Goal: Answer question/provide support: Share knowledge or assist other users

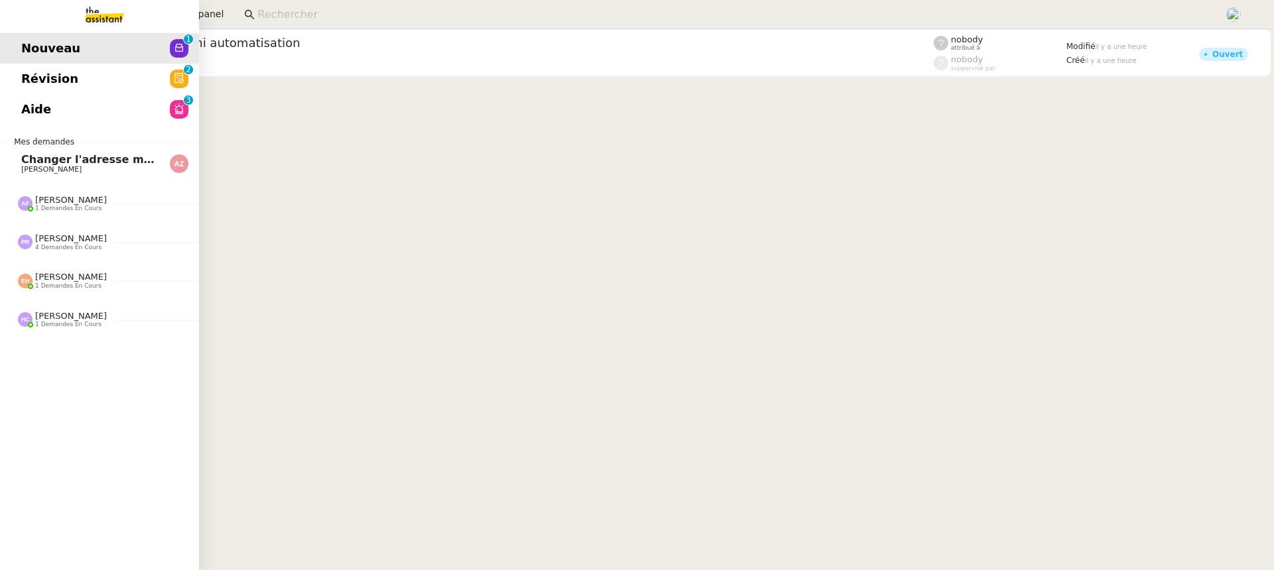
click at [46, 126] on div "Nouveau 0 1 2 3 4 5 6 7 8 9 Révision 0 1 2 3 4 5 6 7 8 9 Aide 0 1 2 3 4 5 6 7 8…" at bounding box center [99, 299] width 199 height 541
click at [44, 118] on span "Aide" at bounding box center [36, 109] width 30 height 20
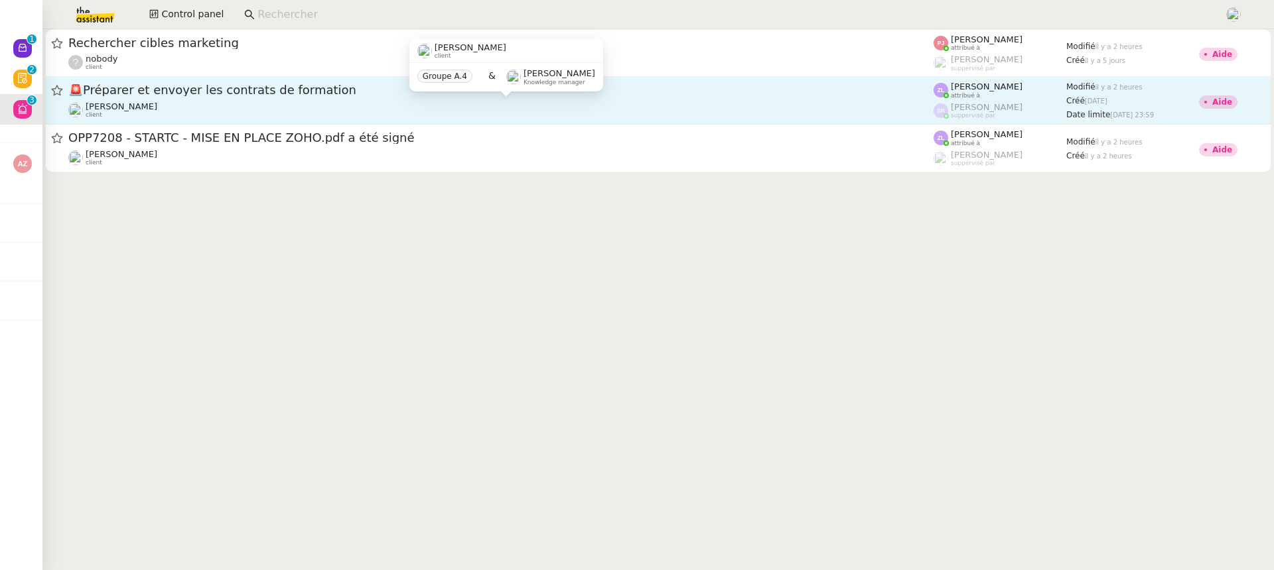
click at [728, 101] on div "[PERSON_NAME] client" at bounding box center [500, 109] width 865 height 17
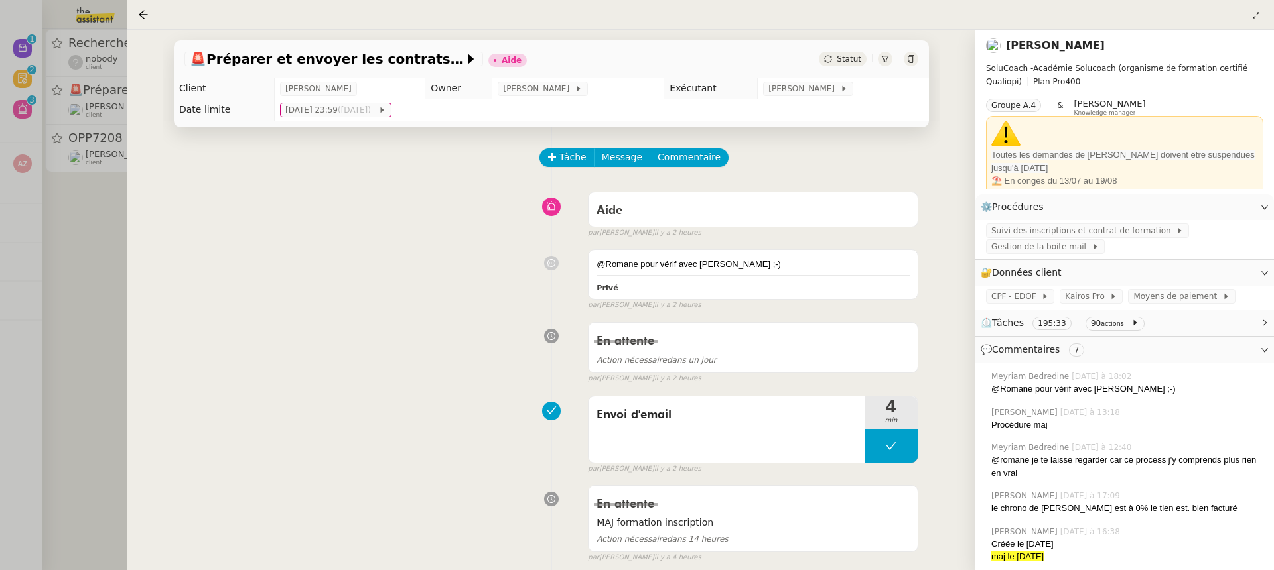
click at [15, 151] on div at bounding box center [637, 285] width 1274 height 570
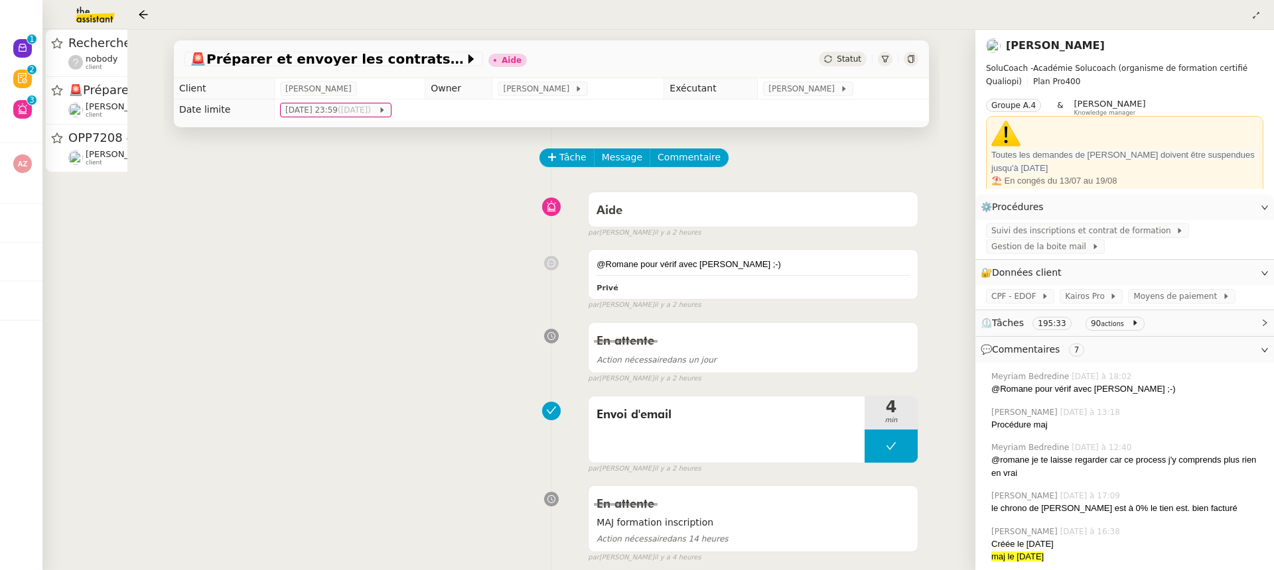
click at [89, 155] on div at bounding box center [637, 285] width 1274 height 570
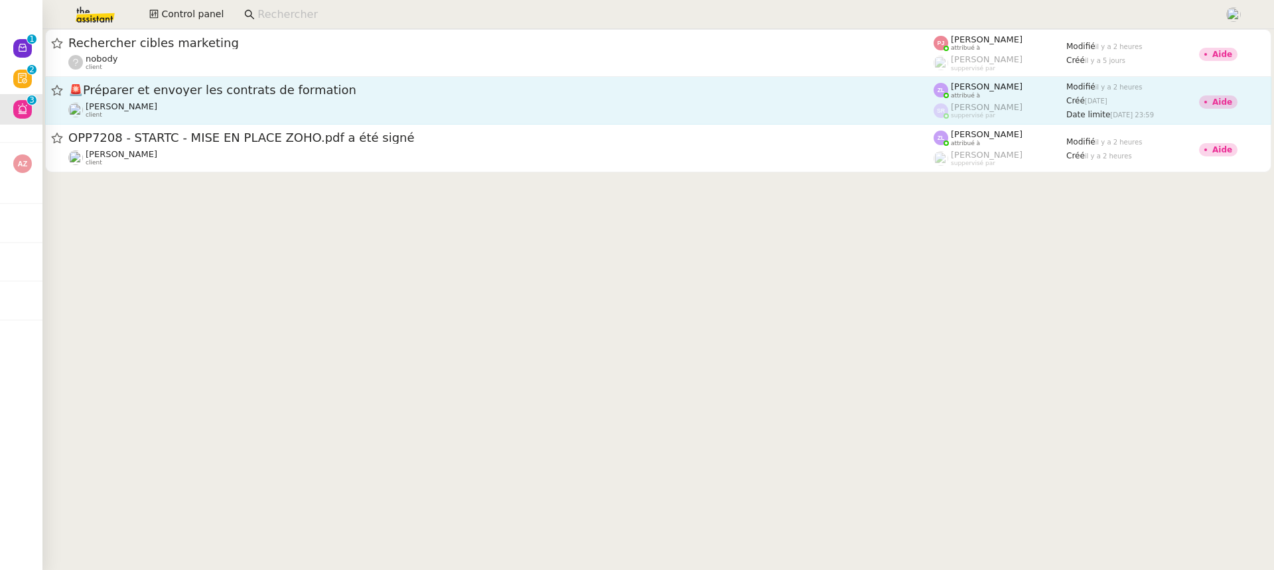
click at [398, 140] on span "OPP7208 - STARTC - MISE EN PLACE ZOHO.pdf a été signé" at bounding box center [500, 138] width 865 height 12
click at [365, 136] on span "OPP7208 - STARTC - MISE EN PLACE ZOHO.pdf a été signé" at bounding box center [500, 138] width 865 height 12
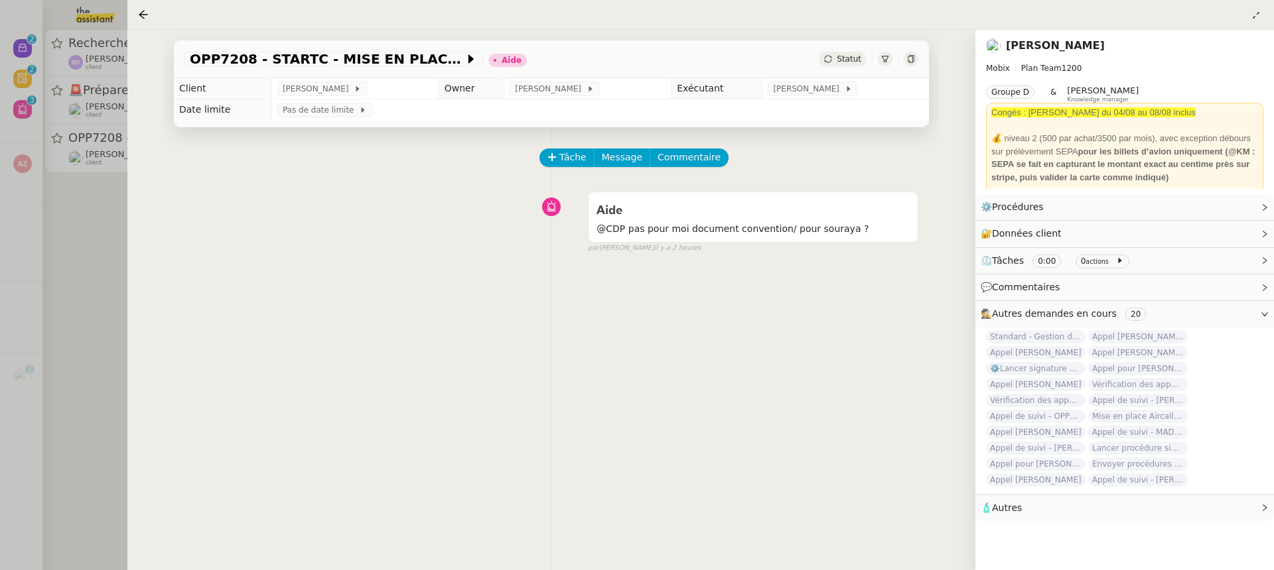
click at [75, 88] on div at bounding box center [637, 285] width 1274 height 570
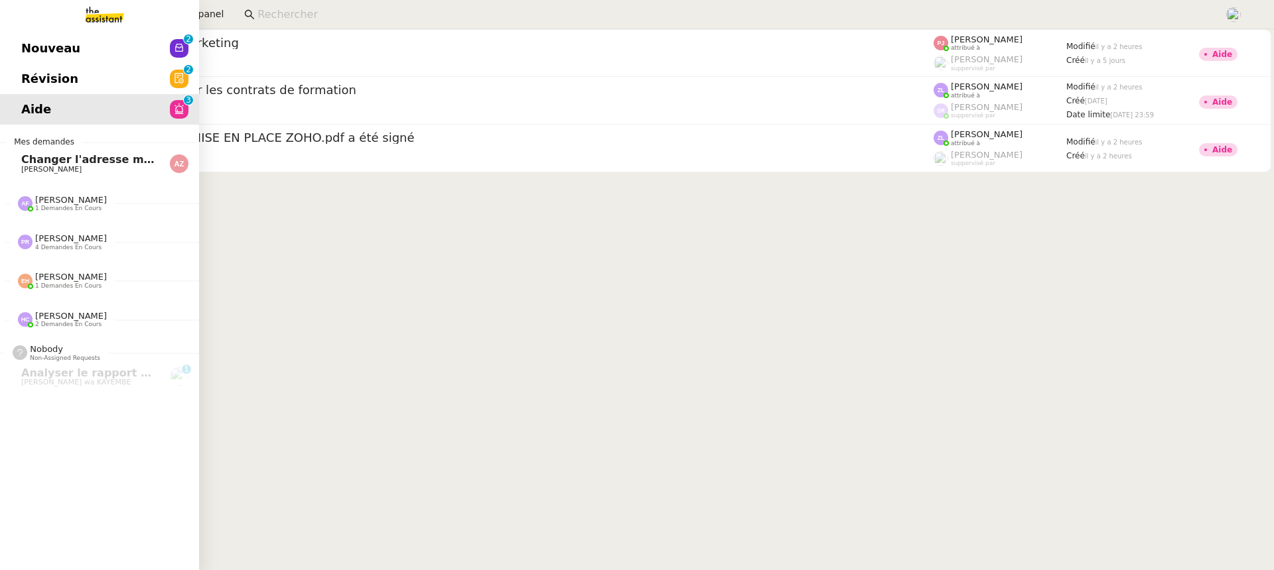
click at [30, 60] on link "Nouveau 0 1 2 3 4 5 6 7 8 9" at bounding box center [99, 48] width 199 height 31
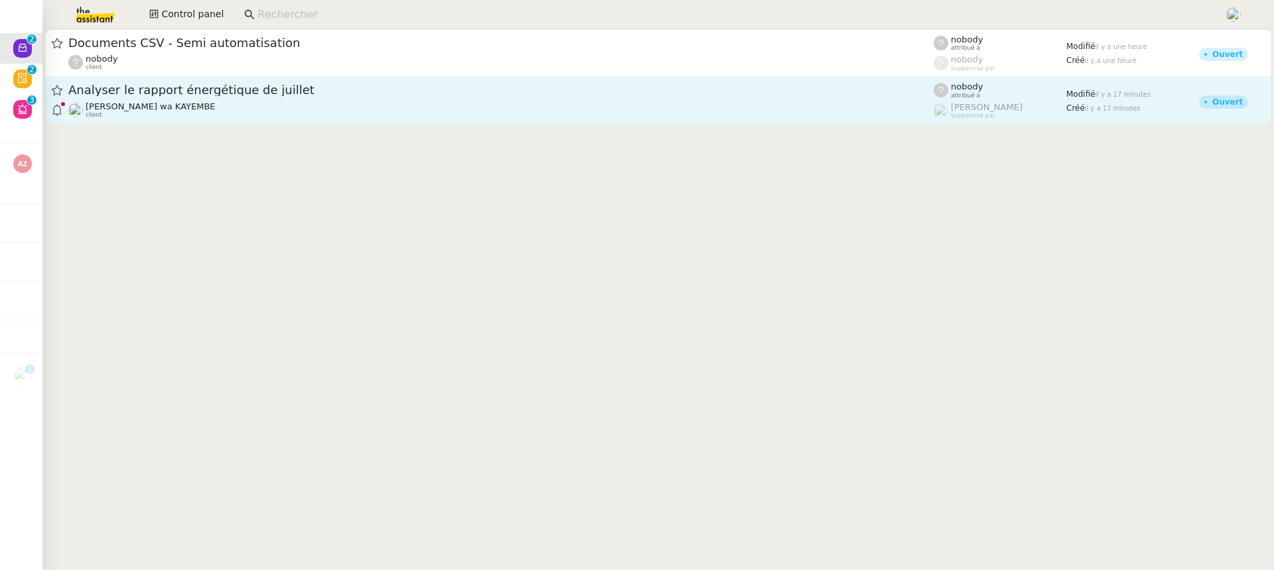
click at [537, 99] on div "Analyser le rapport énergétique de juillet [PERSON_NAME] wa KAYEMBE client" at bounding box center [500, 100] width 865 height 36
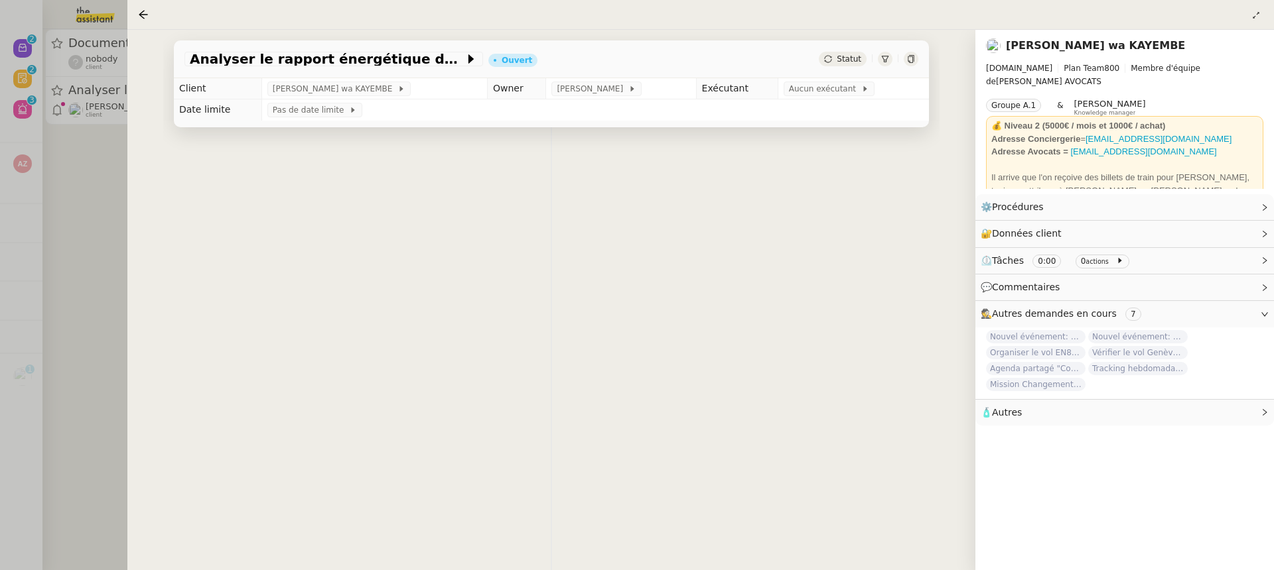
scroll to position [158, 0]
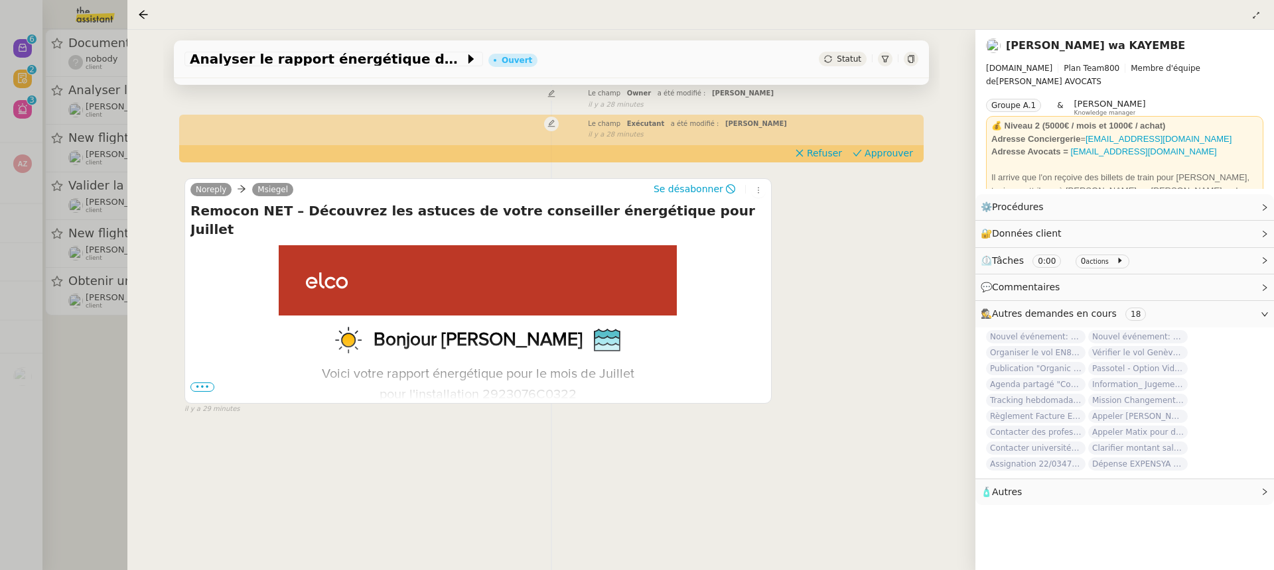
click at [50, 221] on div at bounding box center [637, 285] width 1274 height 570
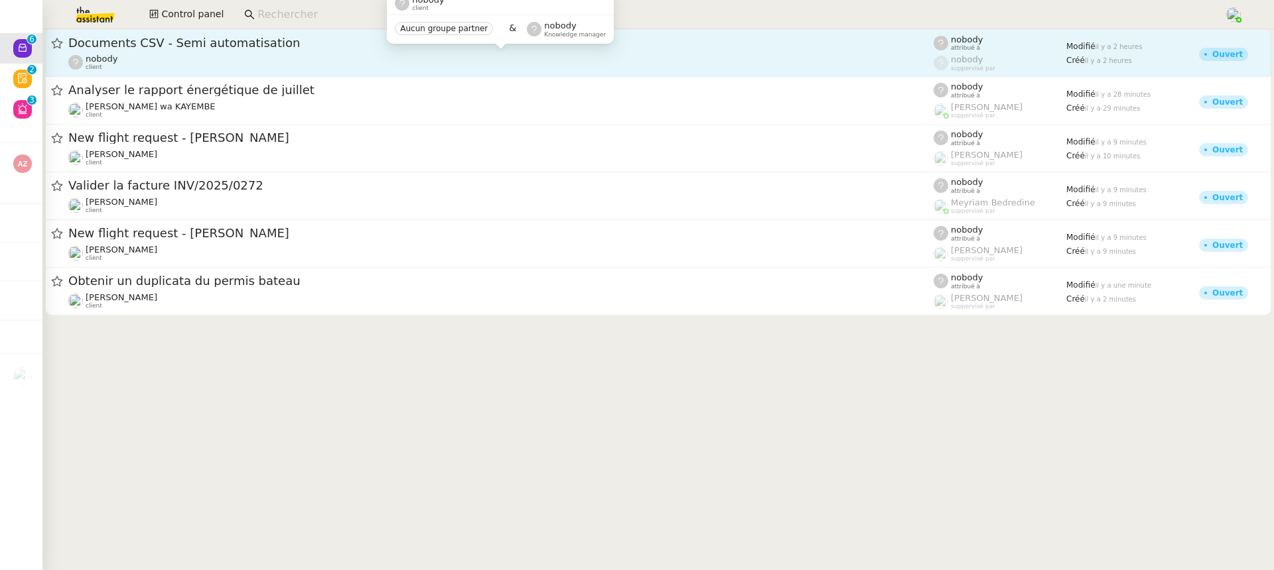
click at [622, 65] on div "nobody client" at bounding box center [500, 62] width 865 height 17
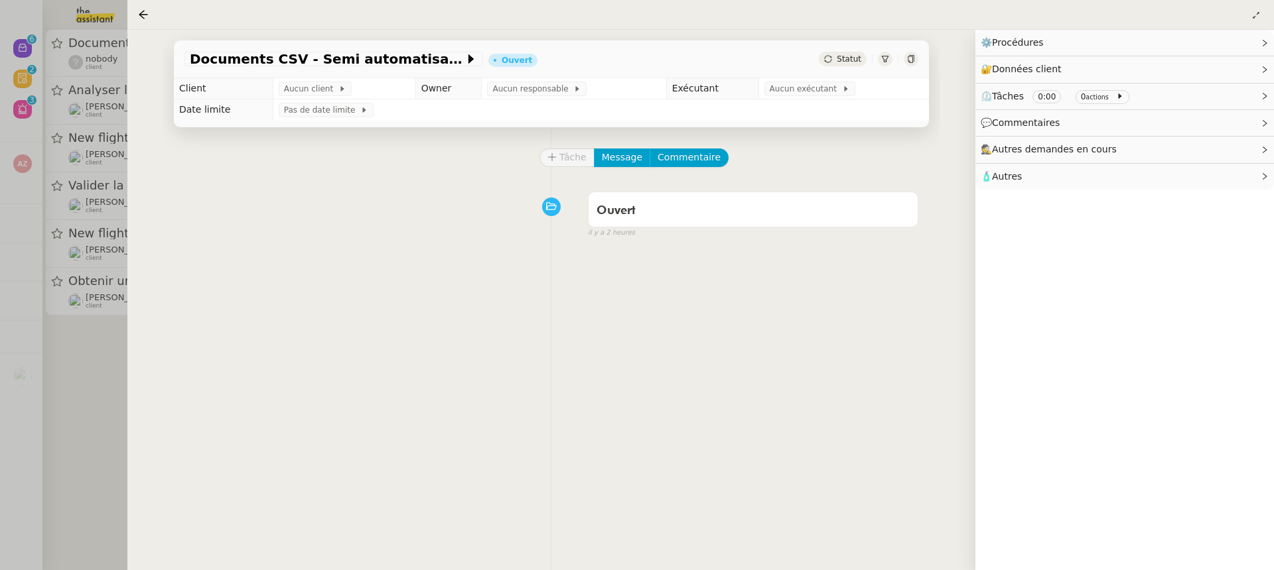
scroll to position [48, 0]
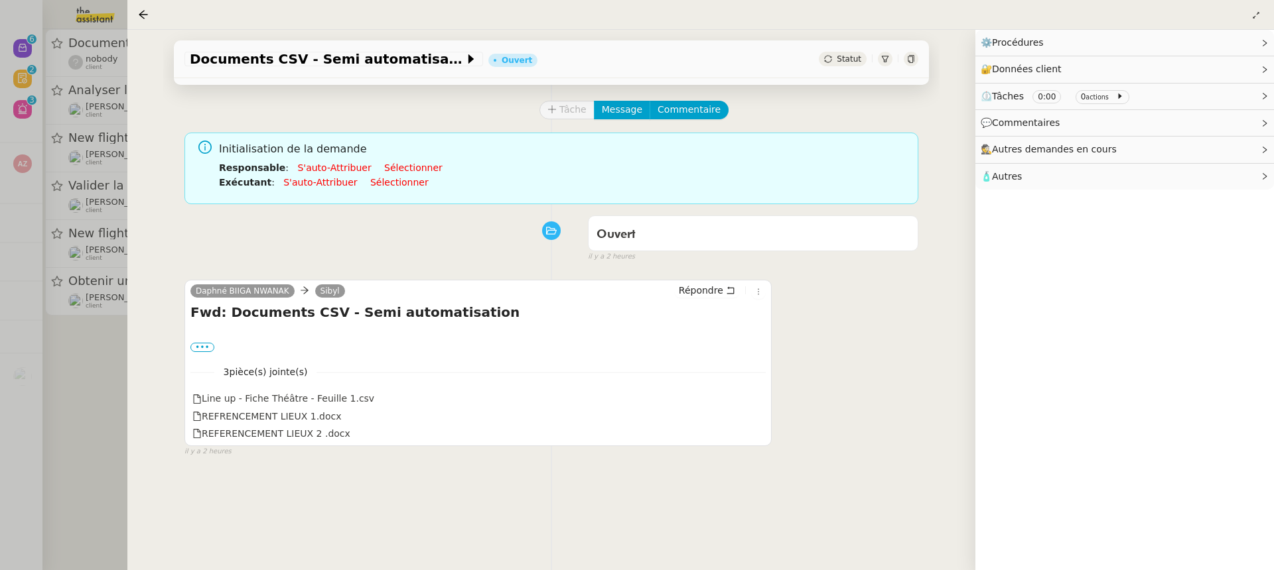
click at [81, 193] on div at bounding box center [637, 285] width 1274 height 570
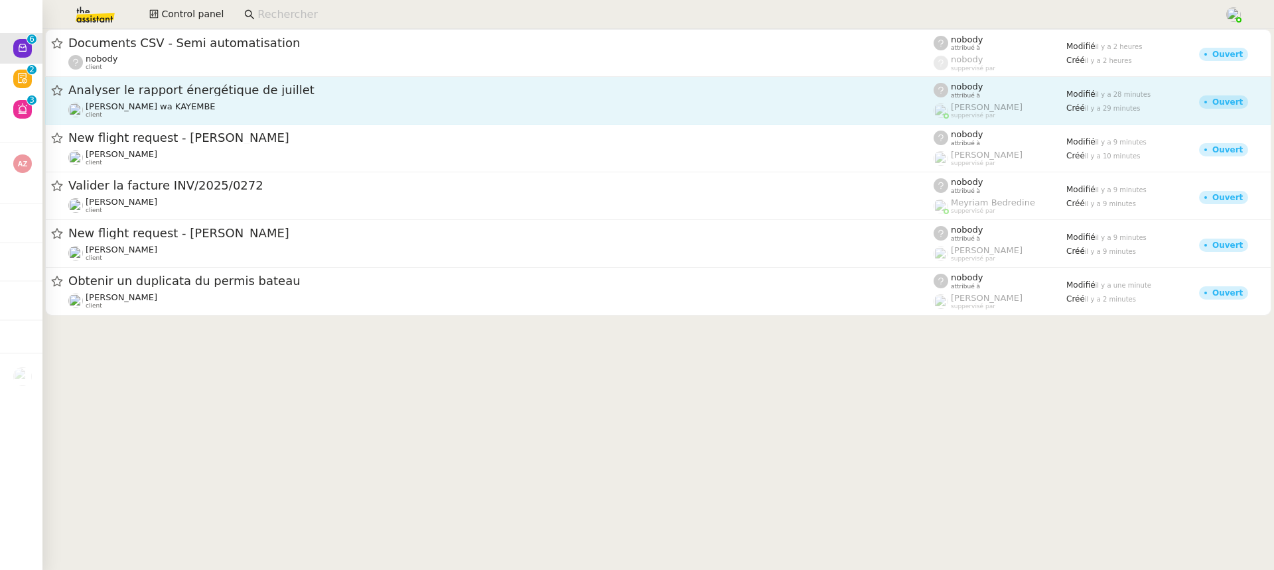
click at [45, 86] on link "Analyser le rapport énergétique de juillet [PERSON_NAME] wa KAYEMBE client nobo…" at bounding box center [658, 101] width 1226 height 48
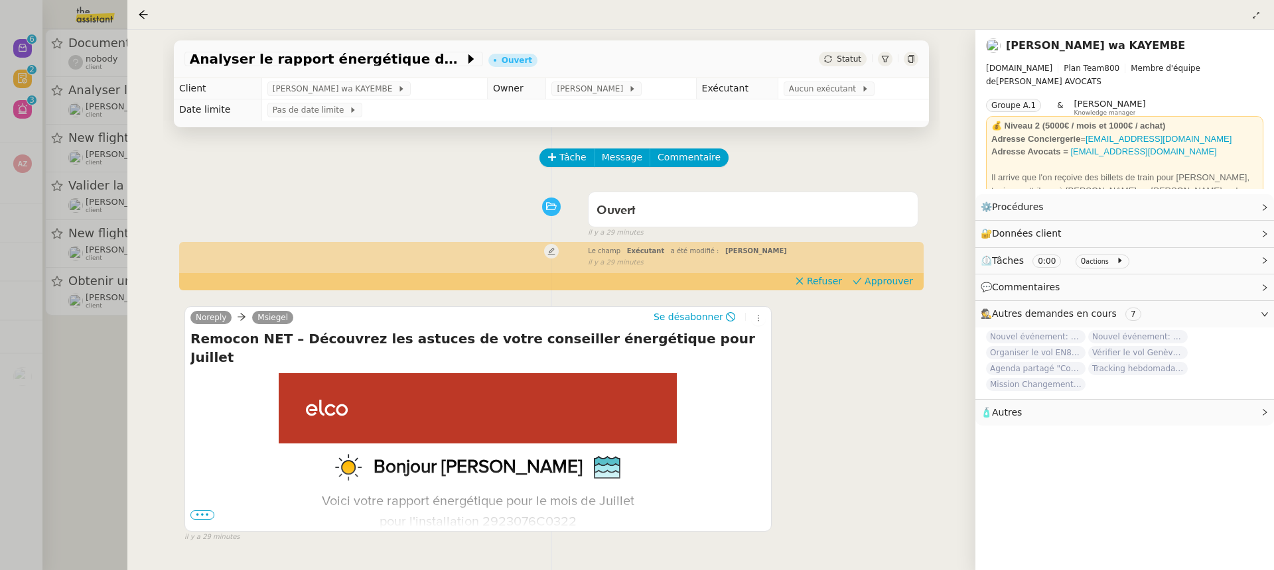
click at [42, 86] on div at bounding box center [637, 285] width 1274 height 570
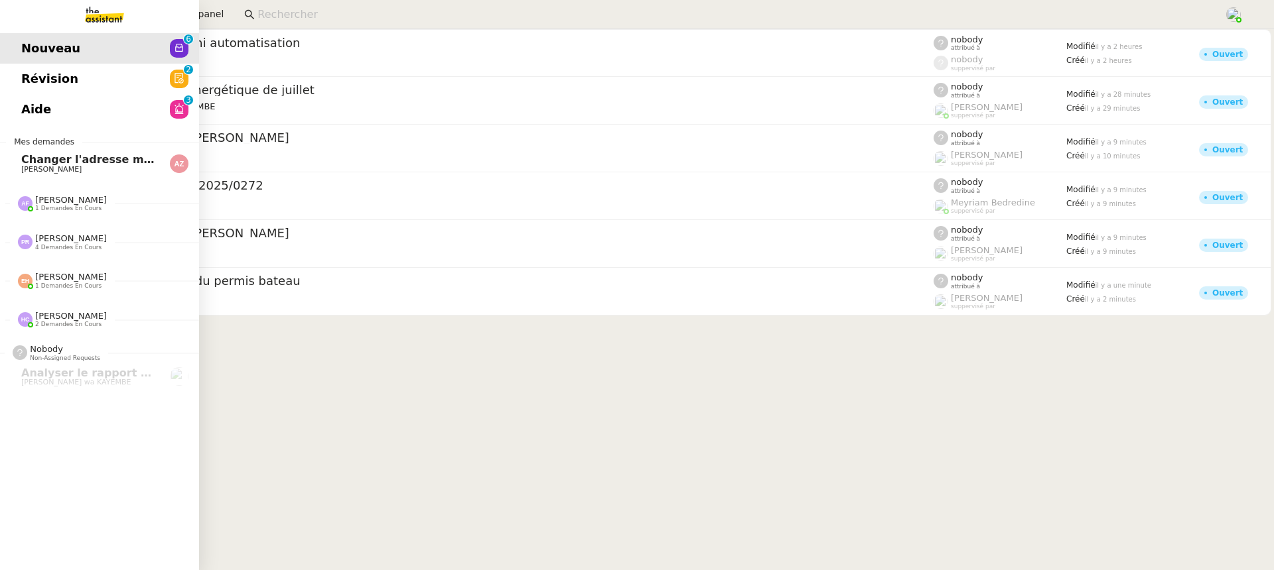
click at [27, 75] on span "Révision" at bounding box center [49, 79] width 57 height 20
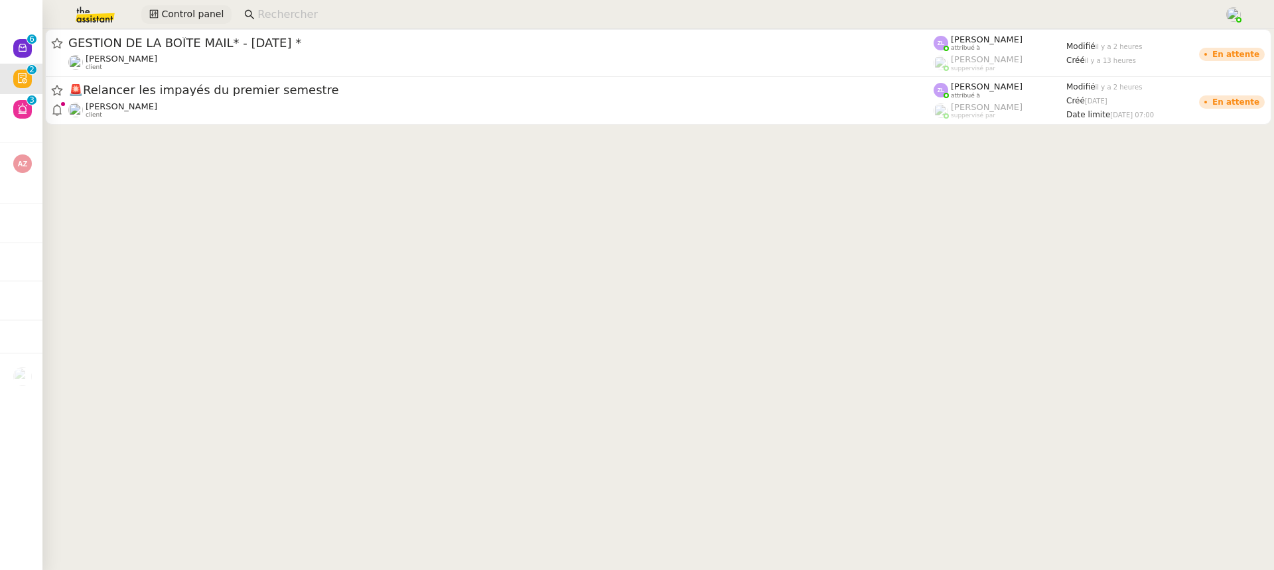
click at [172, 12] on span "Control panel" at bounding box center [192, 14] width 62 height 15
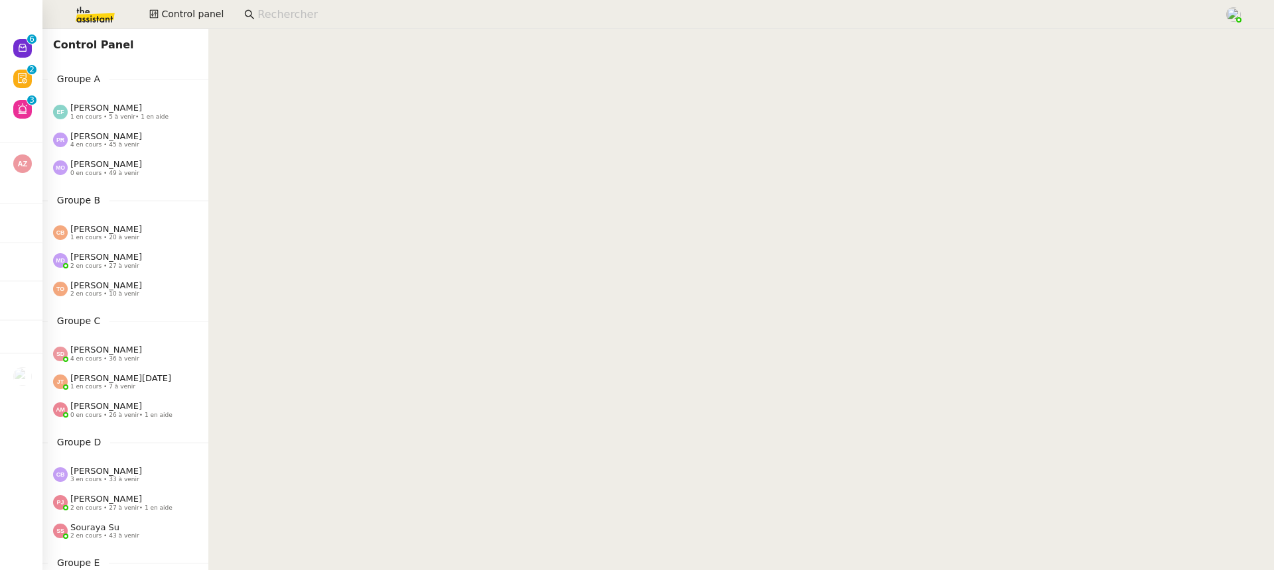
click at [117, 119] on span "1 en cours • 5 à venir • 1 en aide" at bounding box center [119, 116] width 98 height 7
